Goal: Task Accomplishment & Management: Use online tool/utility

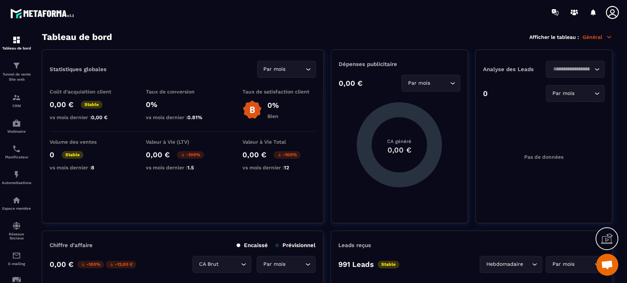
click at [17, 75] on p "Tunnel de vente Site web" at bounding box center [16, 77] width 29 height 10
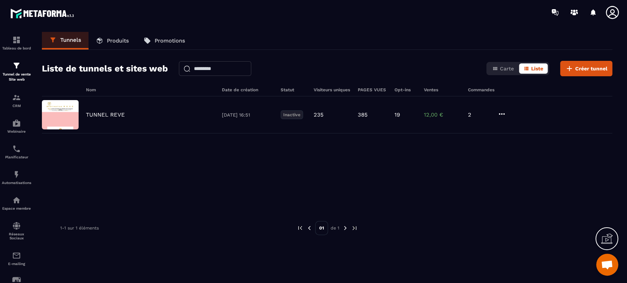
click at [99, 114] on p "TUNNEL REVE" at bounding box center [105, 115] width 39 height 7
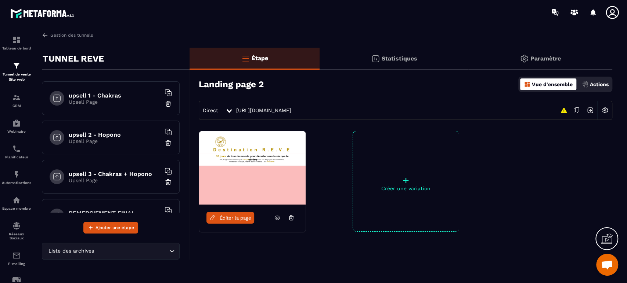
scroll to position [297, 0]
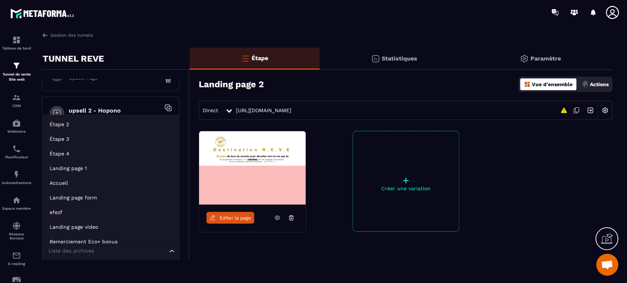
click at [133, 249] on input "Search for option" at bounding box center [107, 251] width 121 height 8
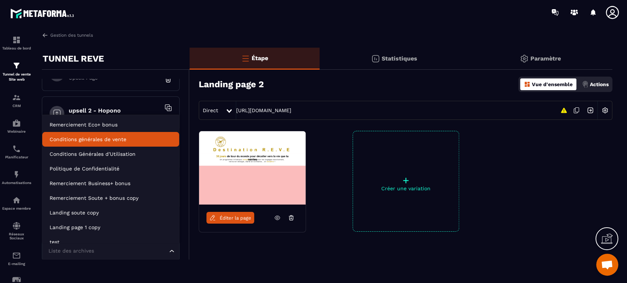
scroll to position [125, 0]
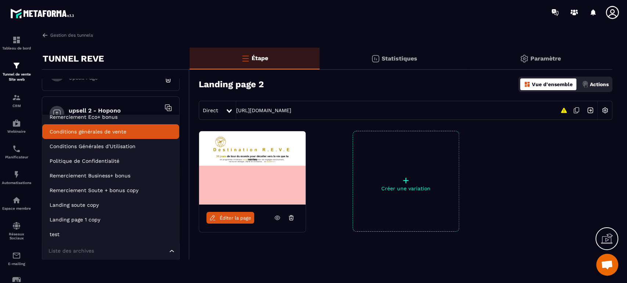
click at [128, 130] on p "Conditions générales de vente" at bounding box center [111, 131] width 122 height 7
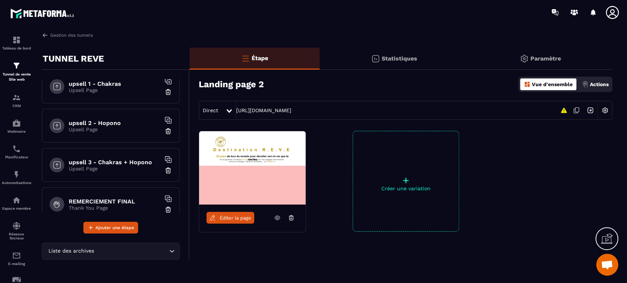
scroll to position [336, 0]
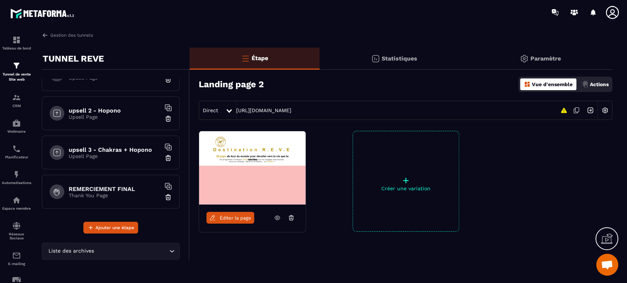
click at [115, 251] on input "Search for option" at bounding box center [131, 251] width 72 height 8
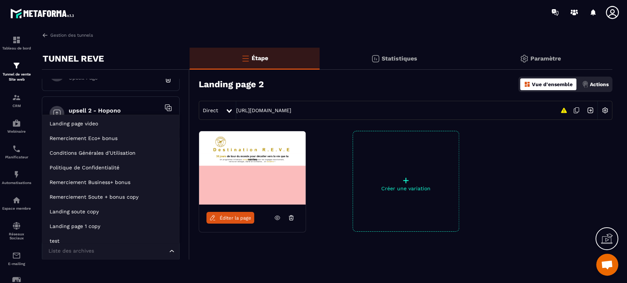
scroll to position [110, 0]
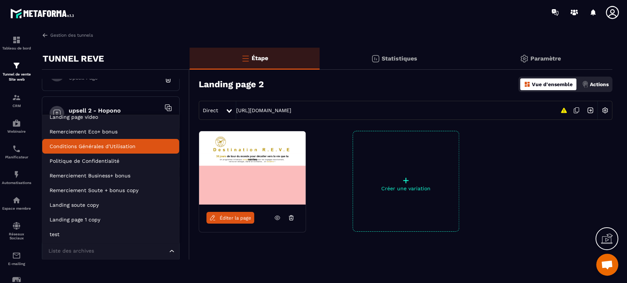
click at [141, 145] on p "Conditions Générales d'Utilisation" at bounding box center [111, 146] width 122 height 7
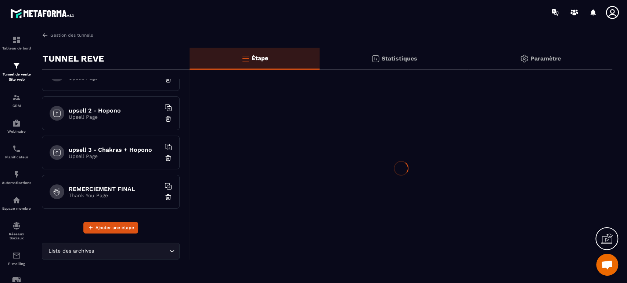
scroll to position [375, 0]
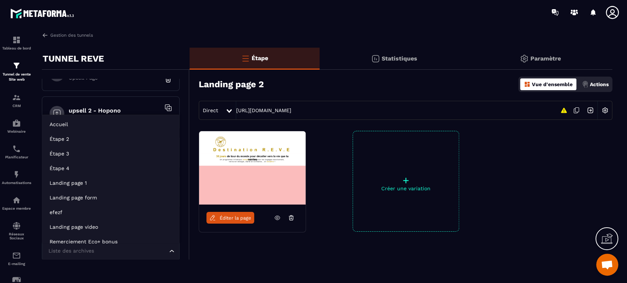
click at [121, 251] on input "Search for option" at bounding box center [107, 251] width 121 height 8
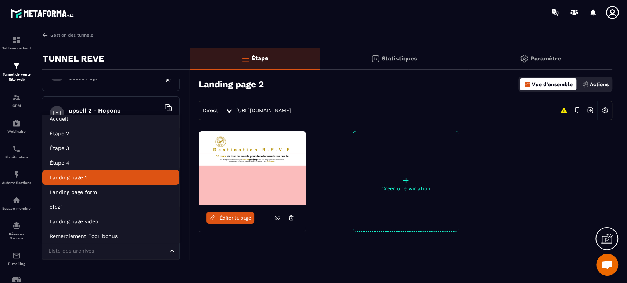
scroll to position [95, 0]
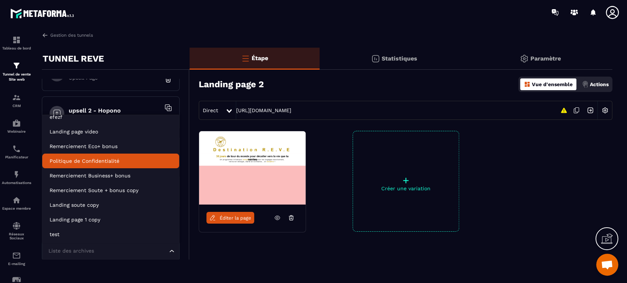
click at [127, 162] on p "Politique de Confidentialité" at bounding box center [111, 160] width 122 height 7
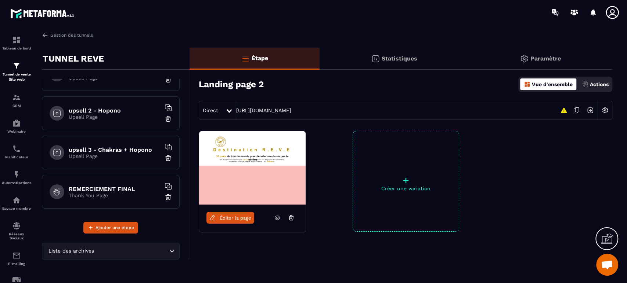
scroll to position [306, 0]
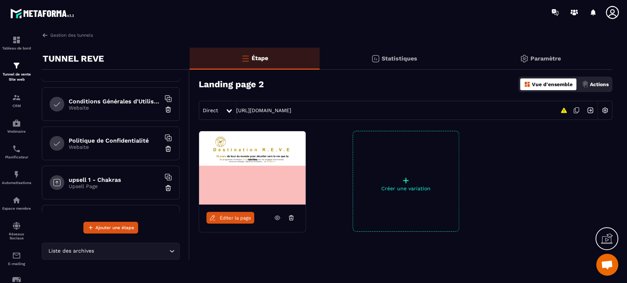
click at [136, 99] on h6 "Conditions Générales d'Utilisation" at bounding box center [115, 101] width 92 height 7
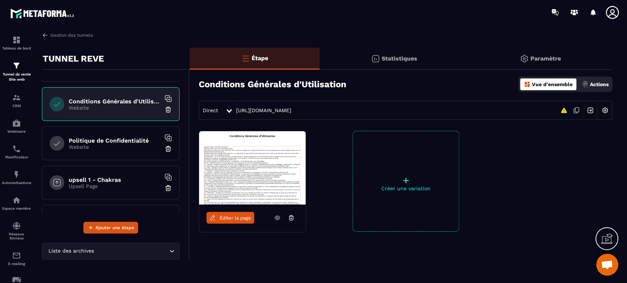
click at [576, 110] on icon at bounding box center [576, 111] width 14 height 14
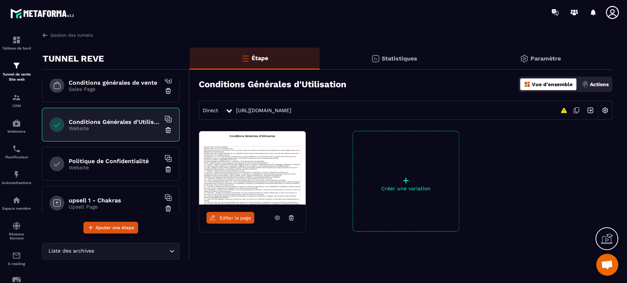
scroll to position [279, 0]
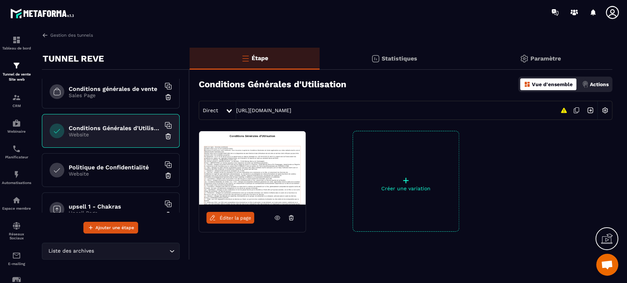
click at [134, 86] on h6 "Conditions générales de vente" at bounding box center [115, 89] width 92 height 7
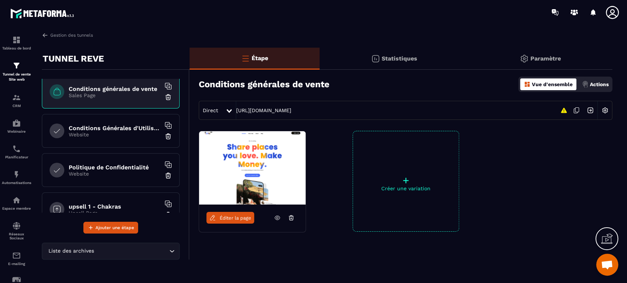
click at [232, 219] on span "Éditer la page" at bounding box center [235, 218] width 32 height 6
